Goal: Find specific page/section: Find specific page/section

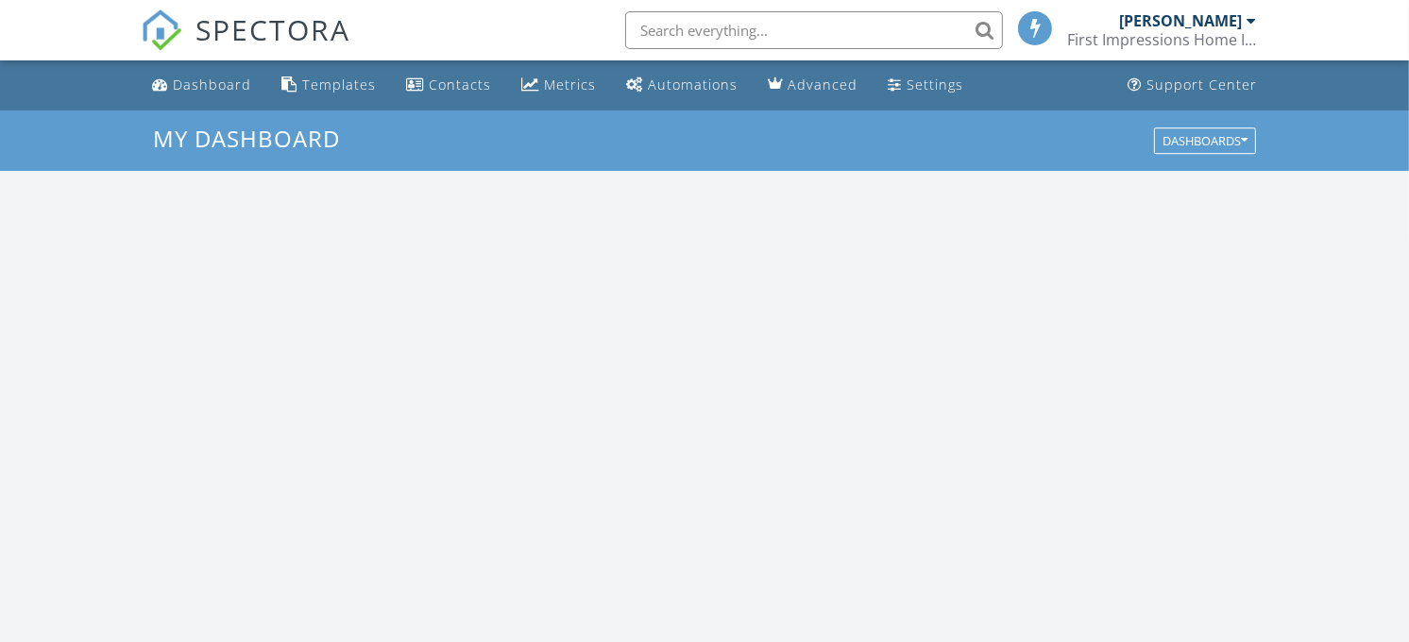
scroll to position [1752, 1442]
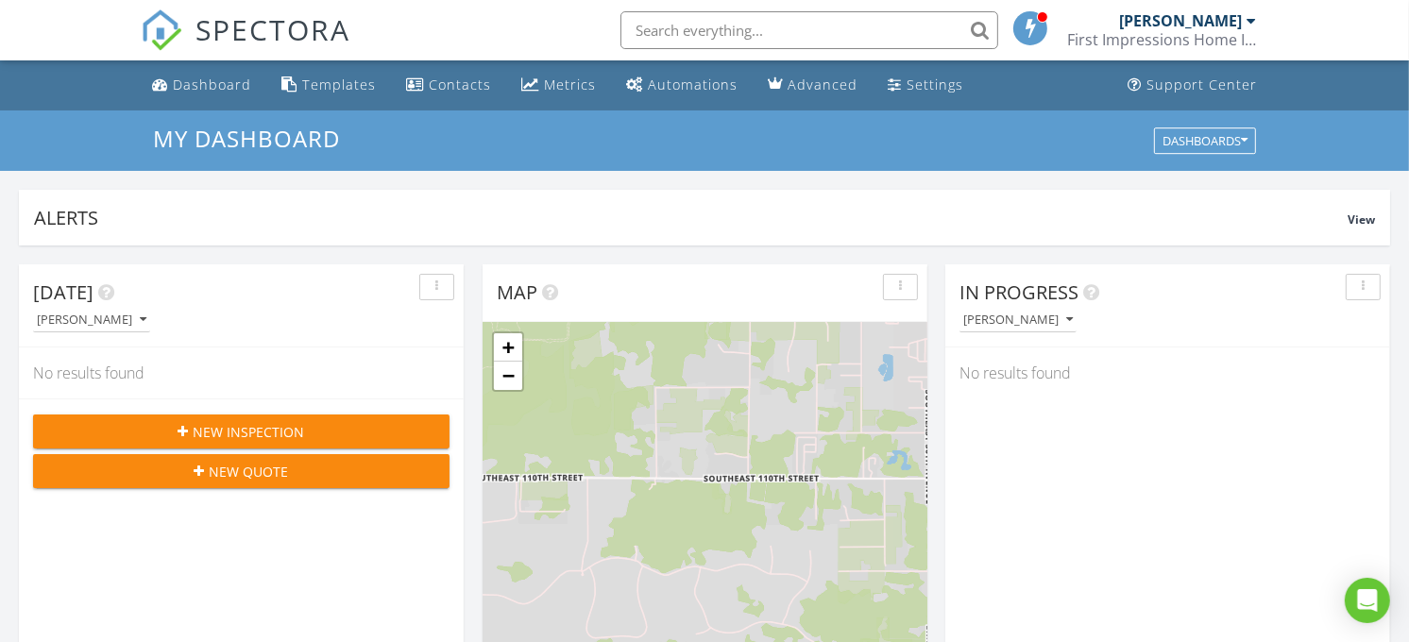
click at [781, 34] on input "text" at bounding box center [810, 30] width 378 height 38
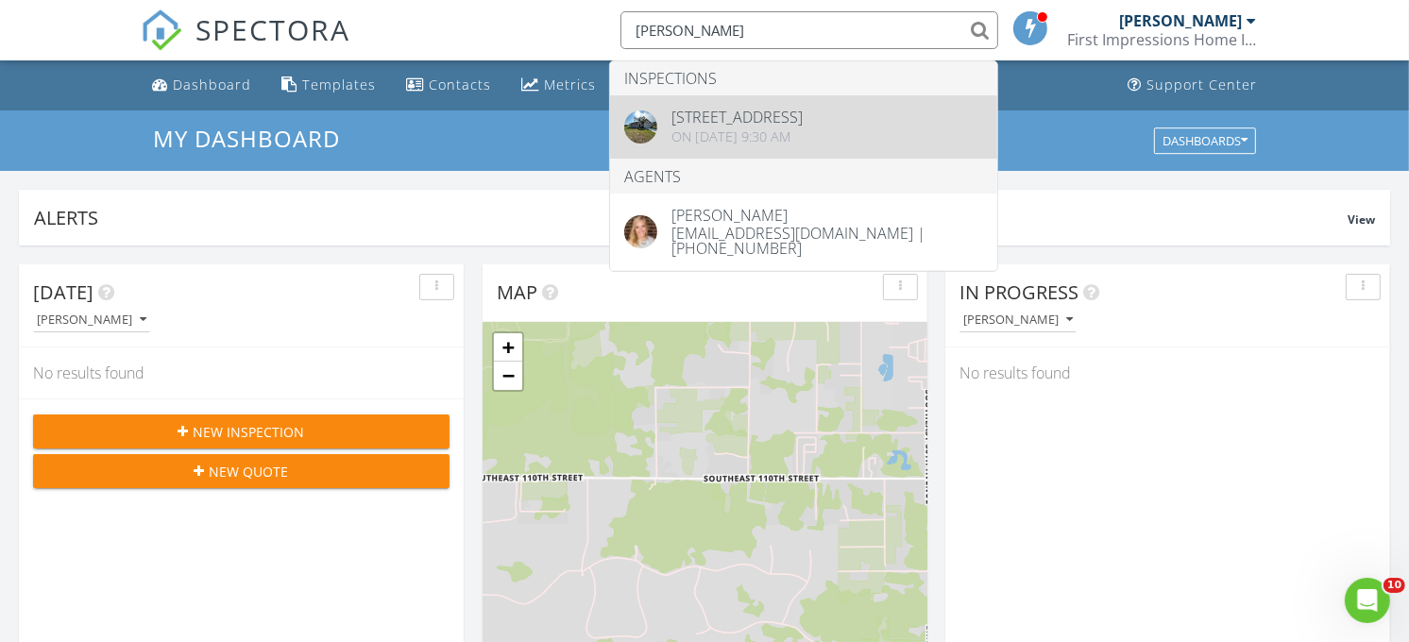
type input "susanne b"
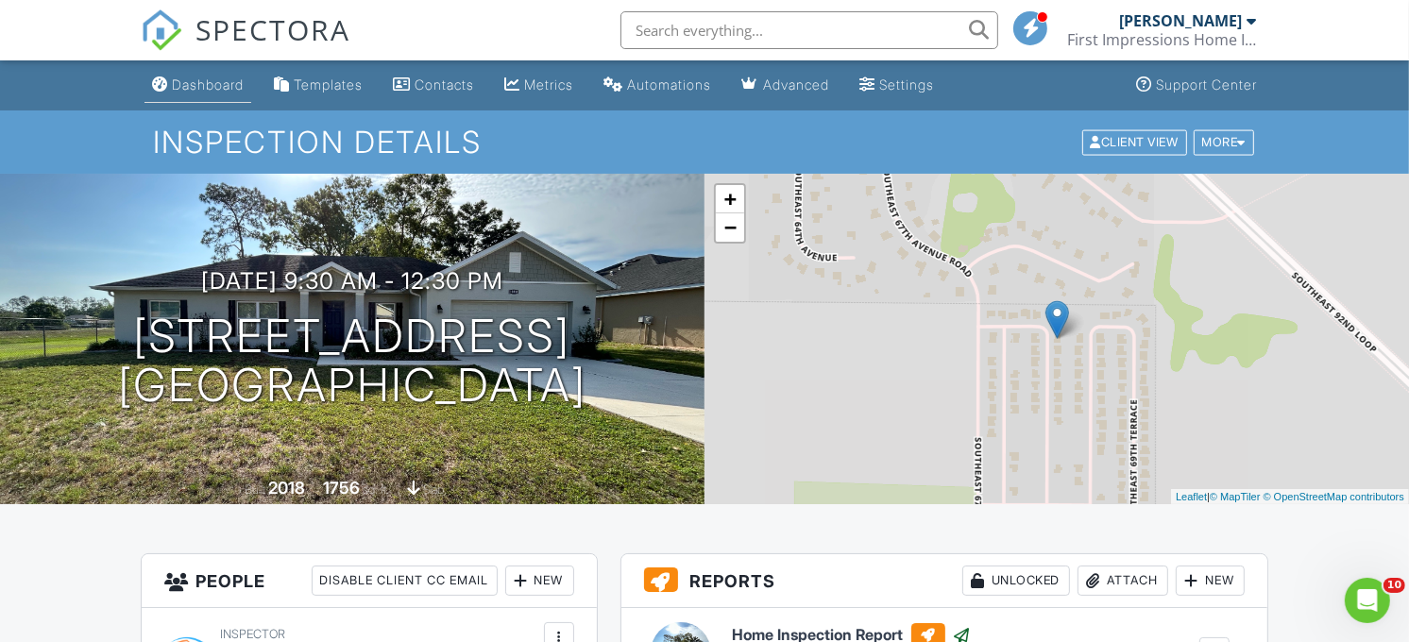
click at [222, 91] on div "Dashboard" at bounding box center [208, 85] width 72 height 16
